Goal: Navigation & Orientation: Find specific page/section

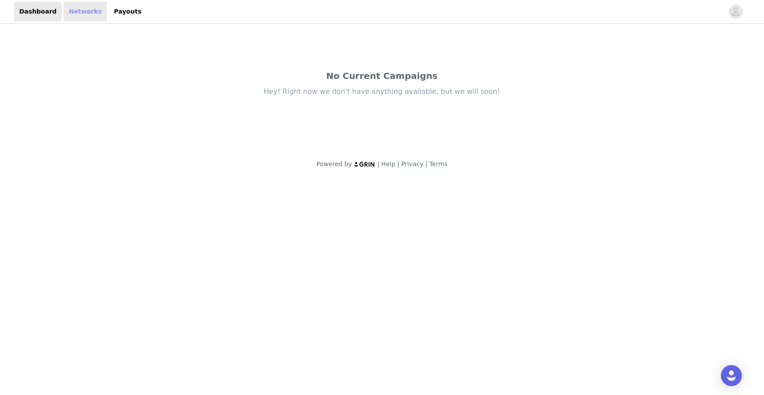
click at [74, 13] on link "Networks" at bounding box center [85, 12] width 43 height 20
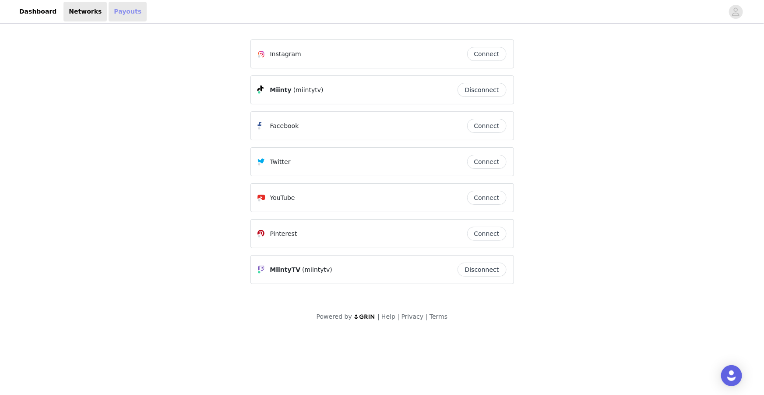
click at [113, 15] on link "Payouts" at bounding box center [128, 12] width 38 height 20
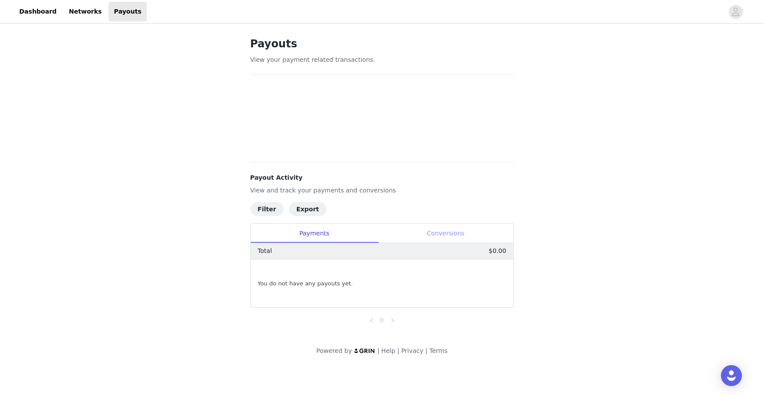
click at [444, 236] on div "Conversions" at bounding box center [445, 233] width 135 height 20
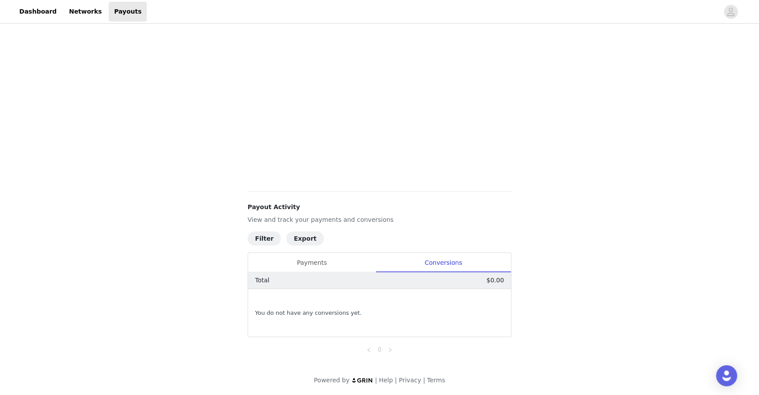
scroll to position [171, 0]
click at [325, 263] on div "Payments" at bounding box center [311, 262] width 127 height 20
click at [39, 8] on link "Dashboard" at bounding box center [38, 12] width 48 height 20
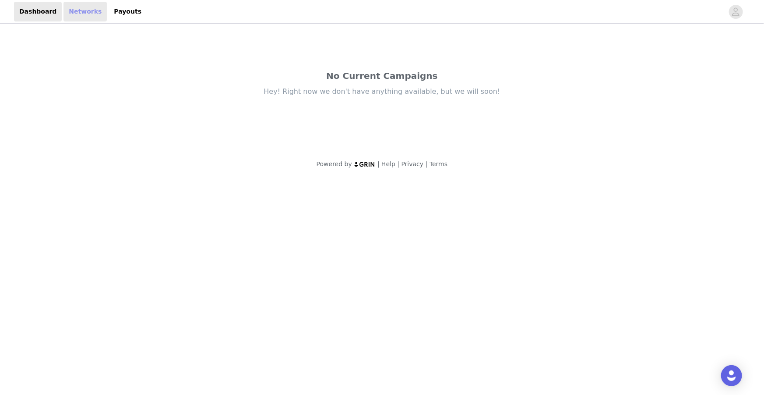
click at [73, 13] on link "Networks" at bounding box center [85, 12] width 43 height 20
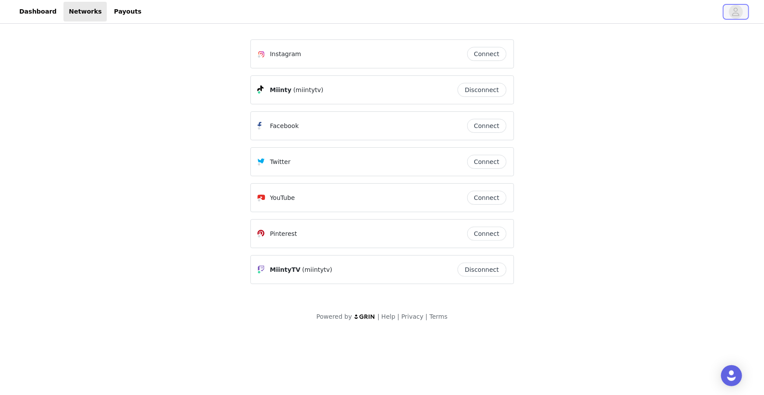
click at [738, 14] on icon "avatar" at bounding box center [736, 12] width 8 height 14
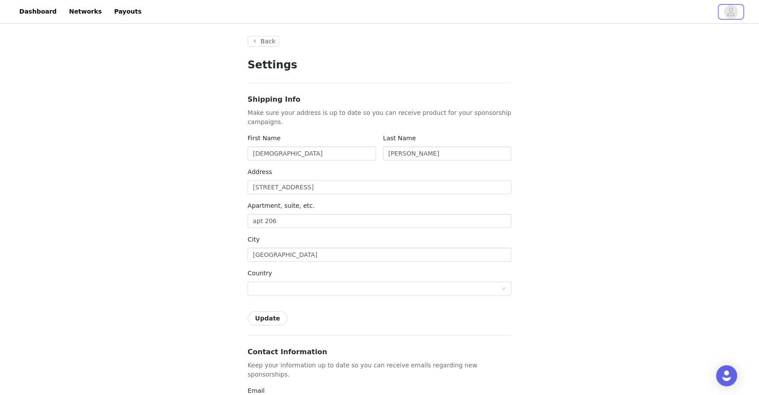
type input "+1 ([GEOGRAPHIC_DATA])"
click at [78, 14] on link "Networks" at bounding box center [85, 12] width 43 height 20
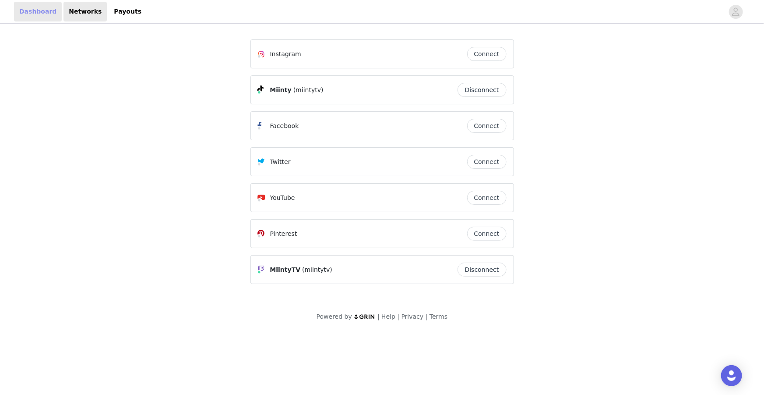
click at [42, 13] on link "Dashboard" at bounding box center [38, 12] width 48 height 20
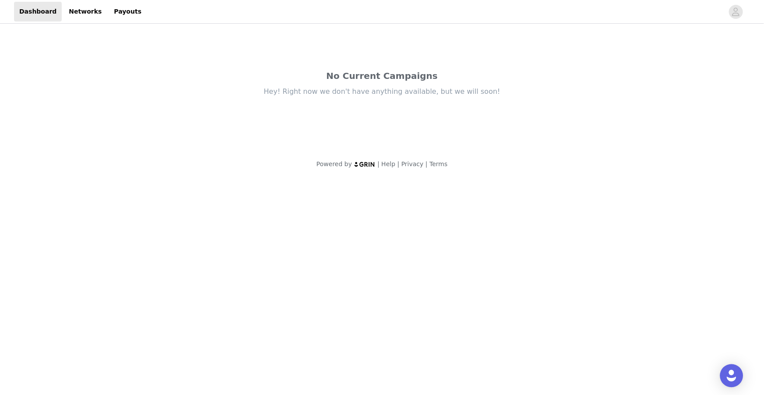
click at [733, 371] on img "Open Intercom Messenger" at bounding box center [731, 375] width 11 height 11
click at [533, 129] on div "No Current Campaigns Hey! Right now we don't have anything available, but we wi…" at bounding box center [382, 87] width 420 height 124
click at [731, 11] on span "button" at bounding box center [736, 12] width 14 height 14
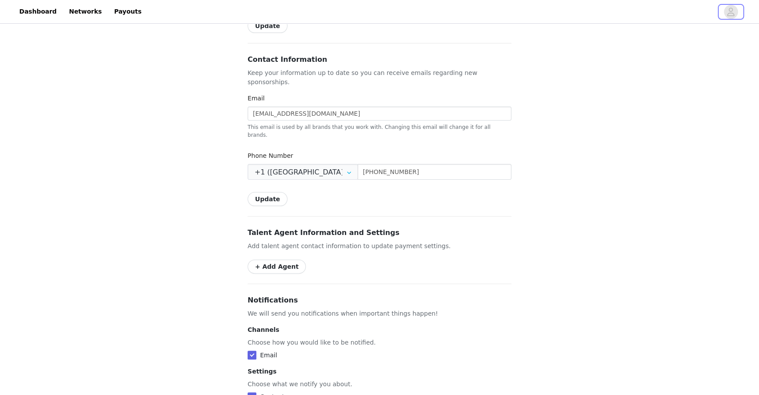
scroll to position [433, 0]
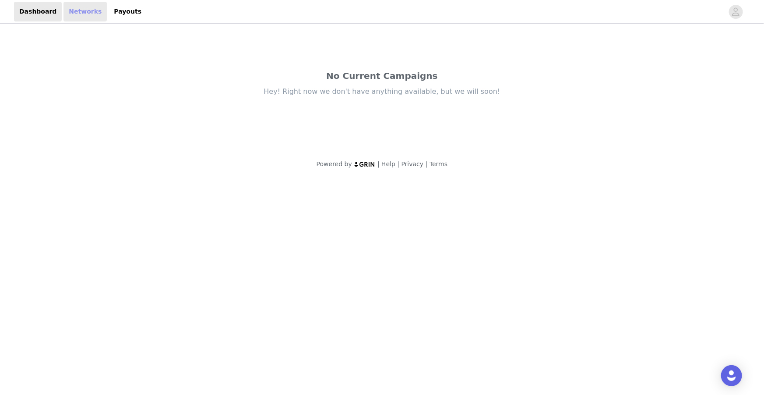
click at [79, 13] on link "Networks" at bounding box center [85, 12] width 43 height 20
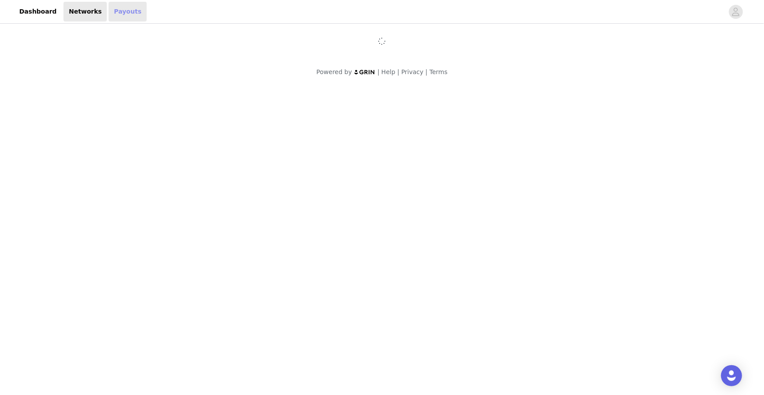
click at [111, 14] on link "Payouts" at bounding box center [128, 12] width 38 height 20
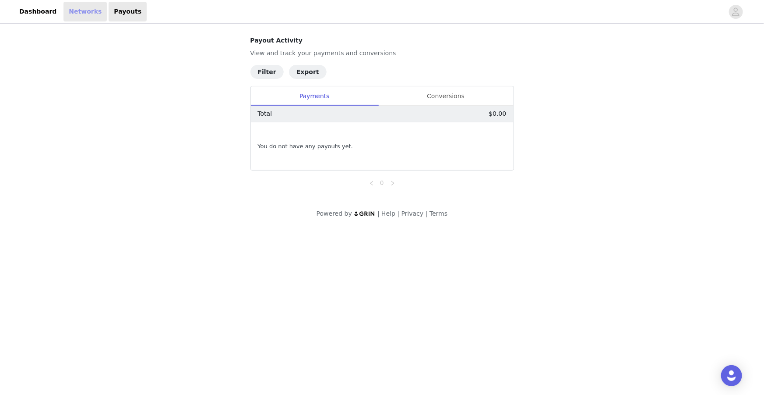
click at [83, 13] on link "Networks" at bounding box center [85, 12] width 43 height 20
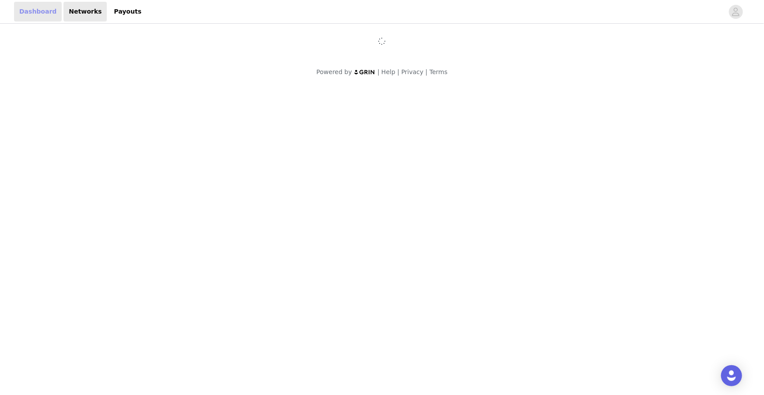
click at [36, 12] on link "Dashboard" at bounding box center [38, 12] width 48 height 20
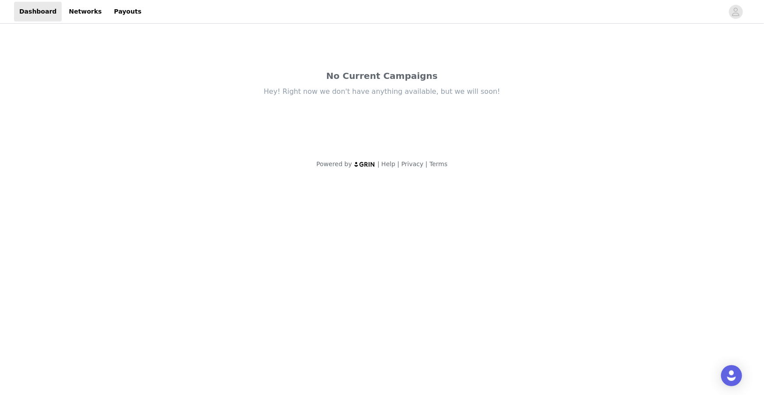
click at [524, 192] on body "Dashboard Networks Payouts No Current Campaigns Hey! Right now we don't have an…" at bounding box center [382, 197] width 764 height 395
click at [80, 12] on link "Networks" at bounding box center [85, 12] width 43 height 20
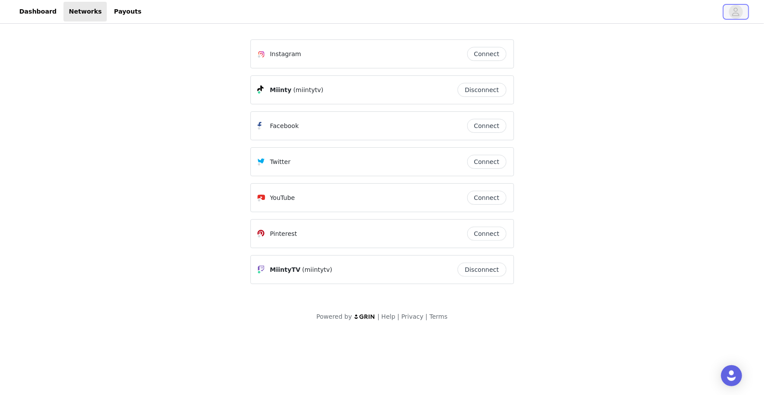
click at [736, 14] on icon "avatar" at bounding box center [736, 12] width 8 height 14
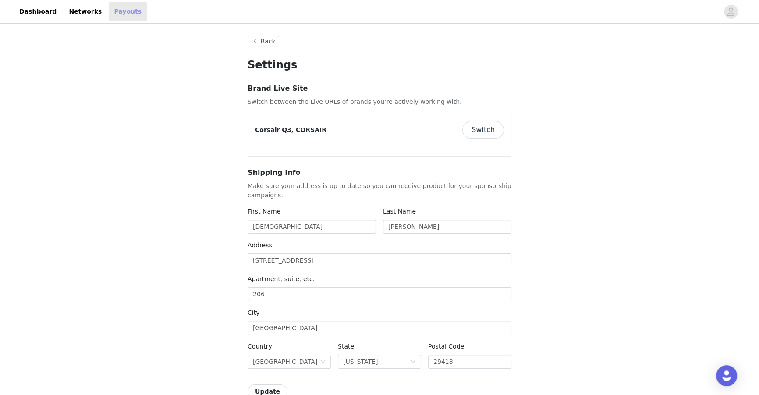
click at [109, 11] on link "Payouts" at bounding box center [128, 12] width 38 height 20
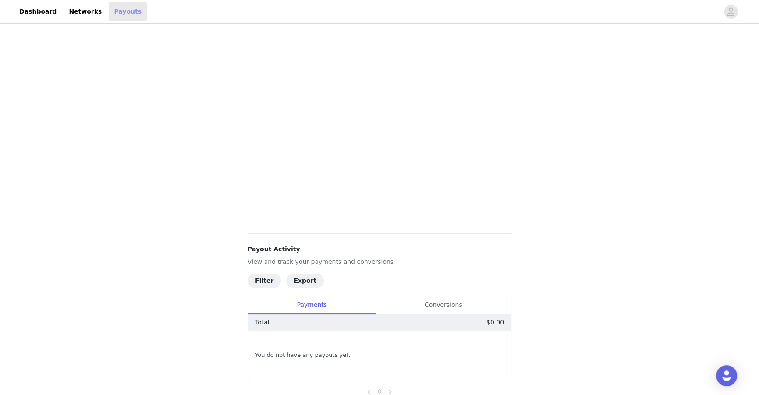
scroll to position [162, 0]
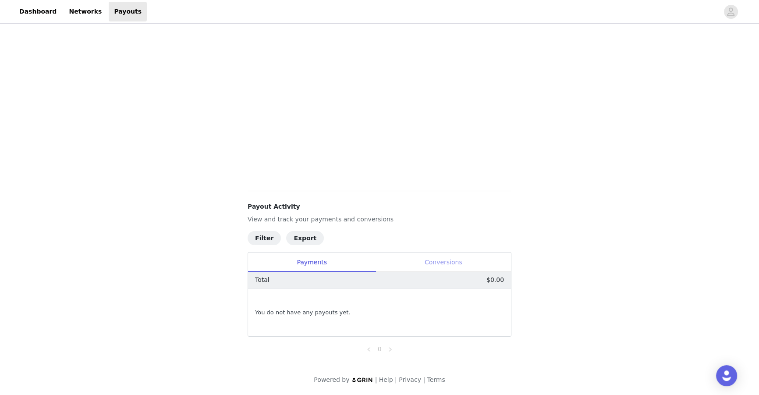
click at [441, 260] on div "Conversions" at bounding box center [442, 262] width 135 height 20
click at [318, 259] on div "Payments" at bounding box center [311, 262] width 127 height 20
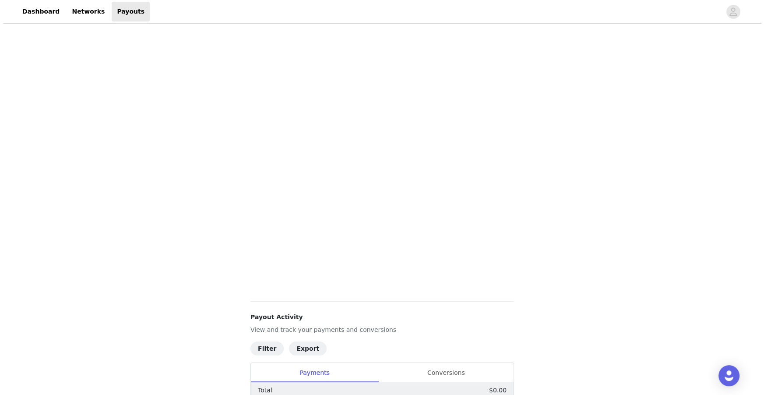
scroll to position [0, 0]
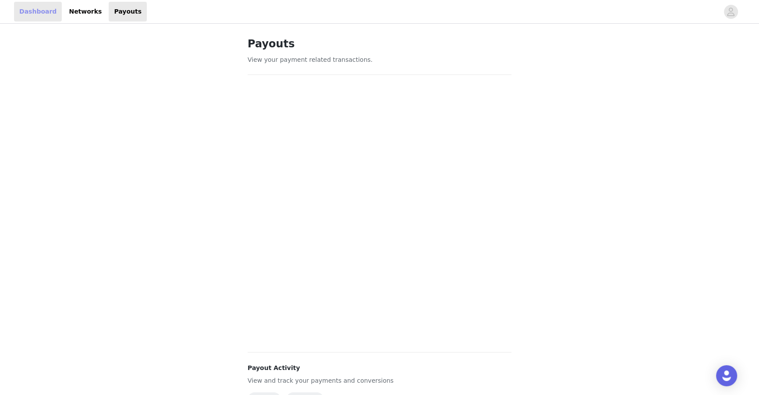
click at [33, 7] on link "Dashboard" at bounding box center [38, 12] width 48 height 20
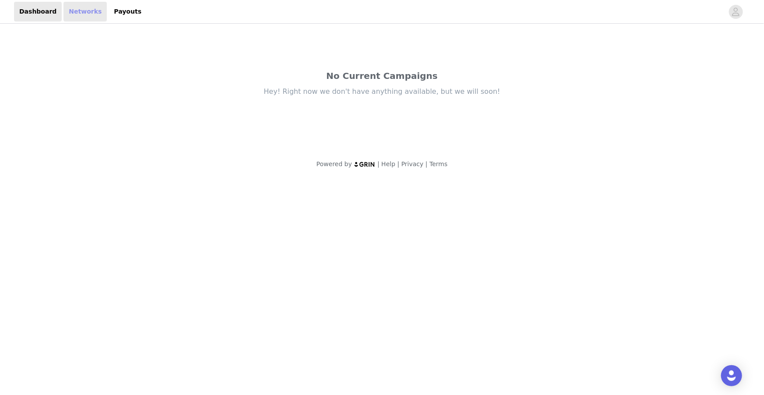
click at [78, 14] on link "Networks" at bounding box center [85, 12] width 43 height 20
